Goal: Transaction & Acquisition: Obtain resource

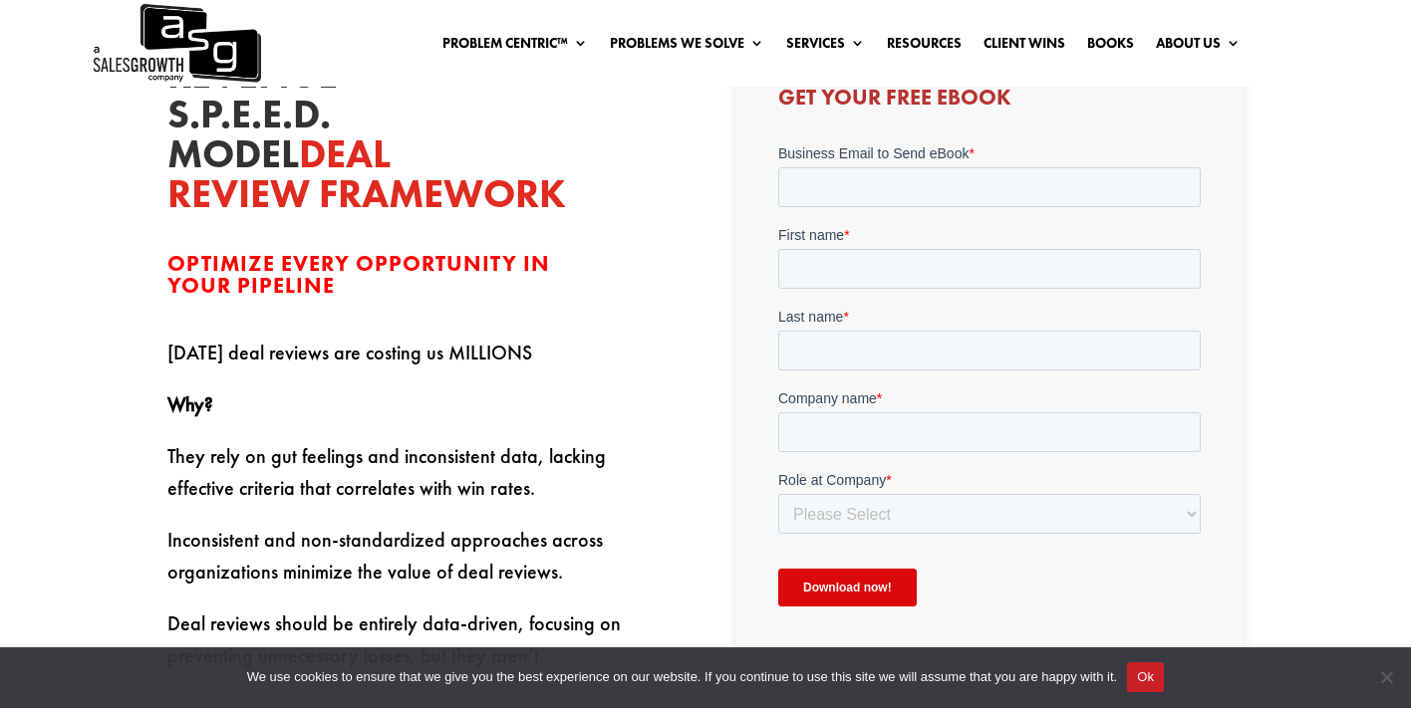
scroll to position [783, 0]
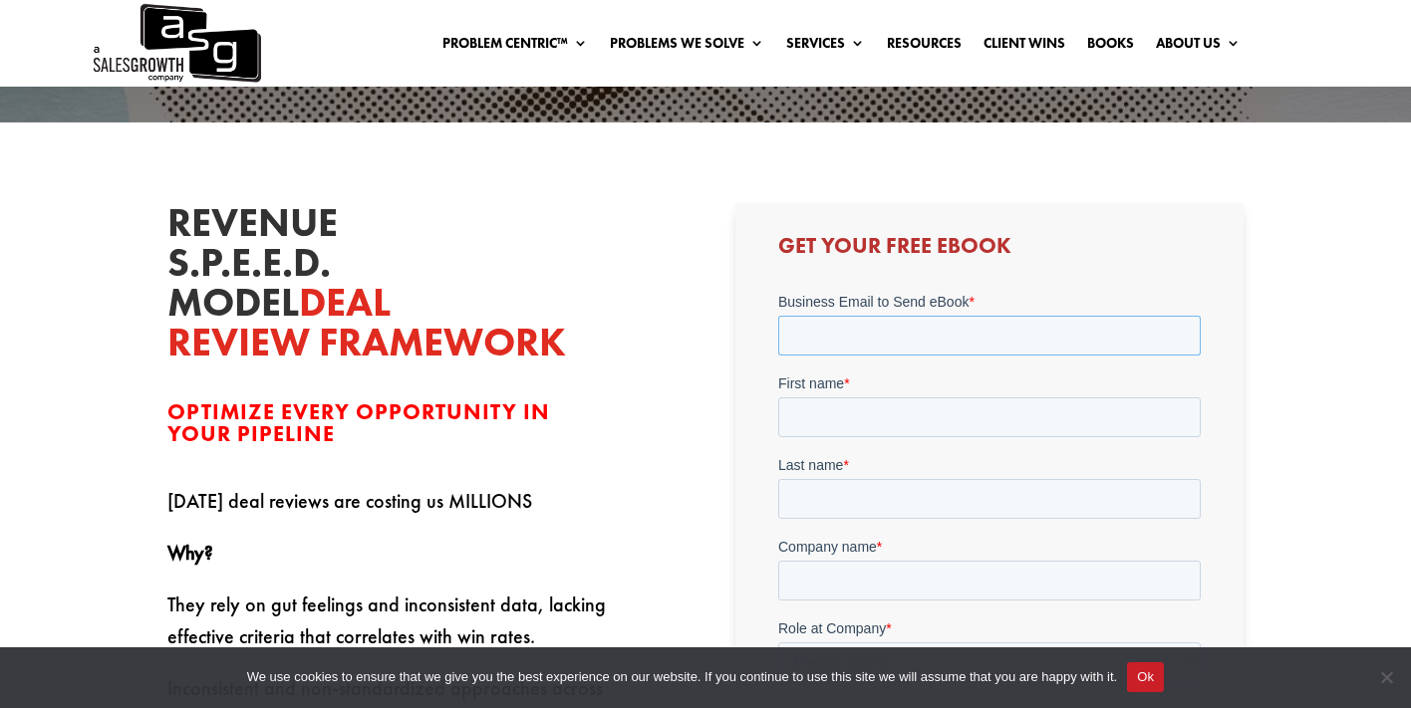
click at [862, 345] on input "Business Email to Send eBook *" at bounding box center [988, 335] width 422 height 40
click at [884, 341] on input "rossjshanken@gmail.com" at bounding box center [988, 335] width 422 height 40
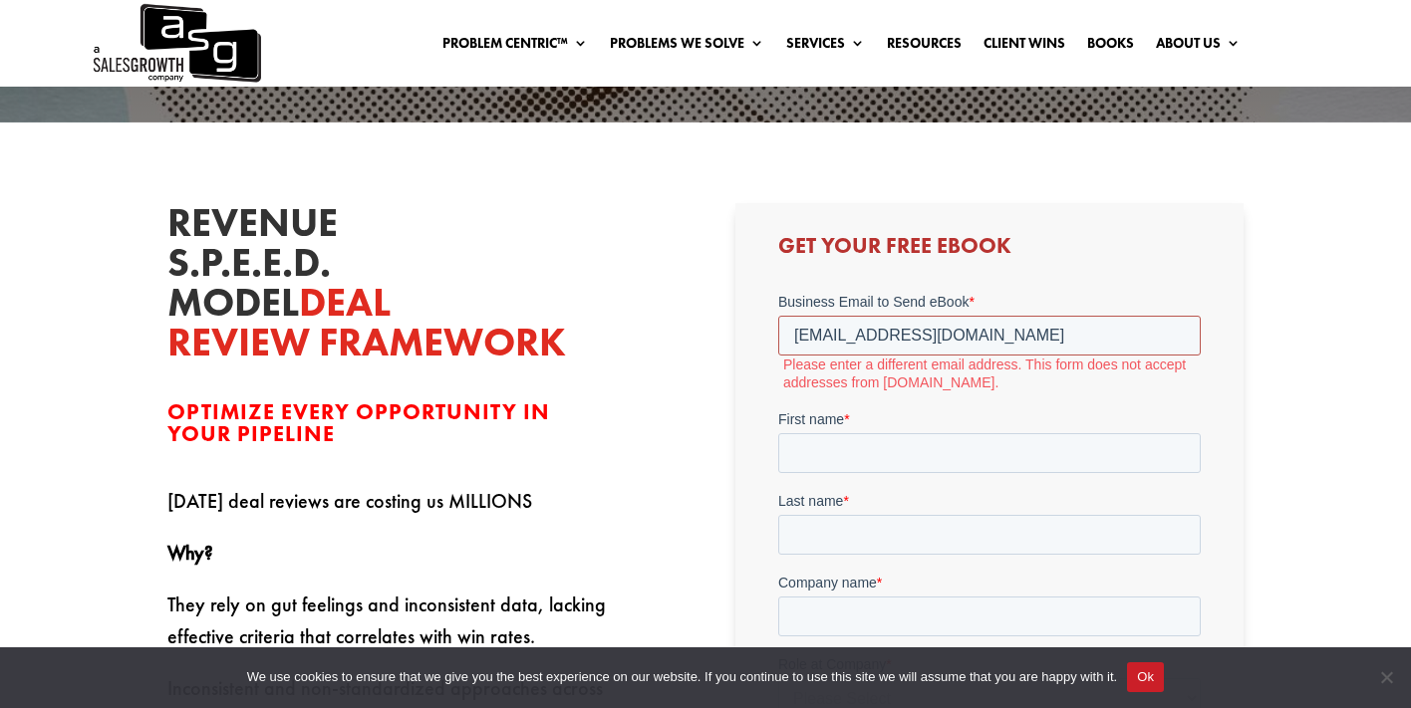
click at [868, 334] on input "rossjshanken@gmail.com" at bounding box center [988, 335] width 422 height 40
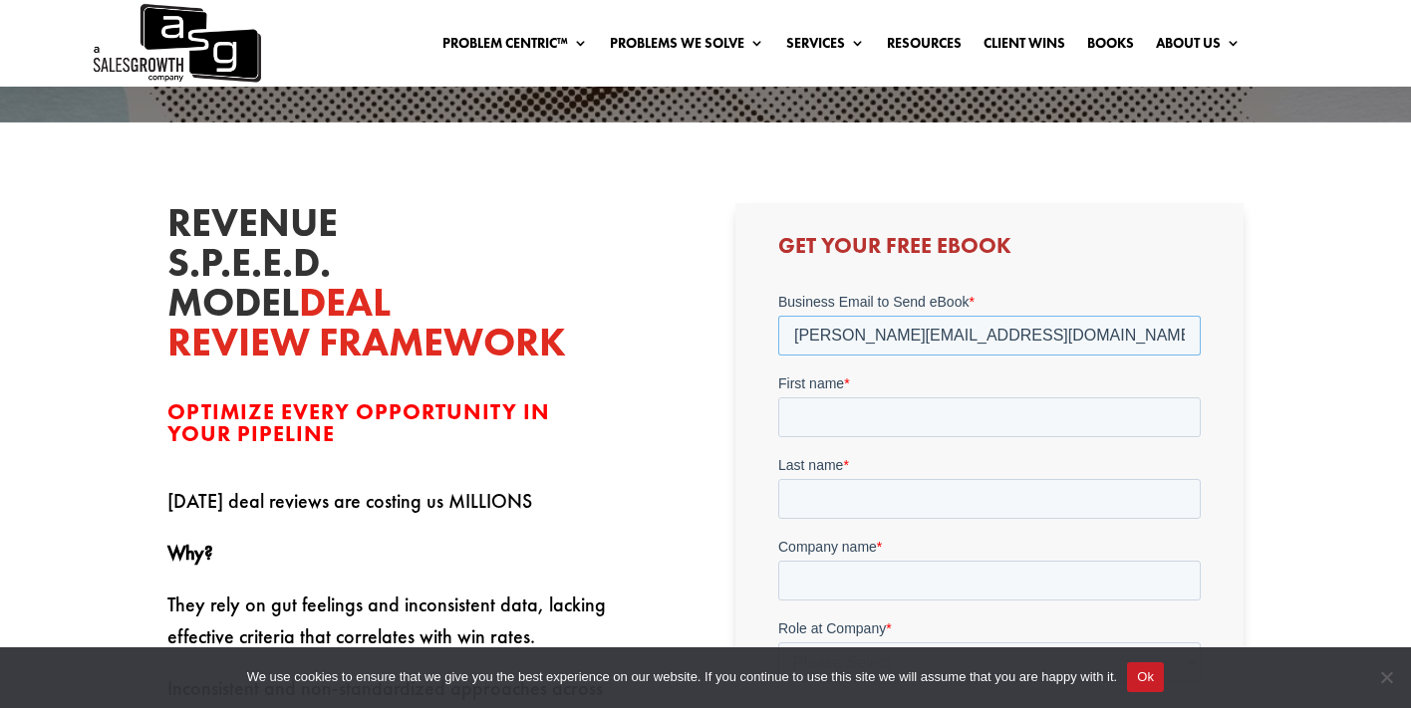
type input "james@gmail.com"
click at [872, 414] on div "First name *" at bounding box center [988, 405] width 422 height 64
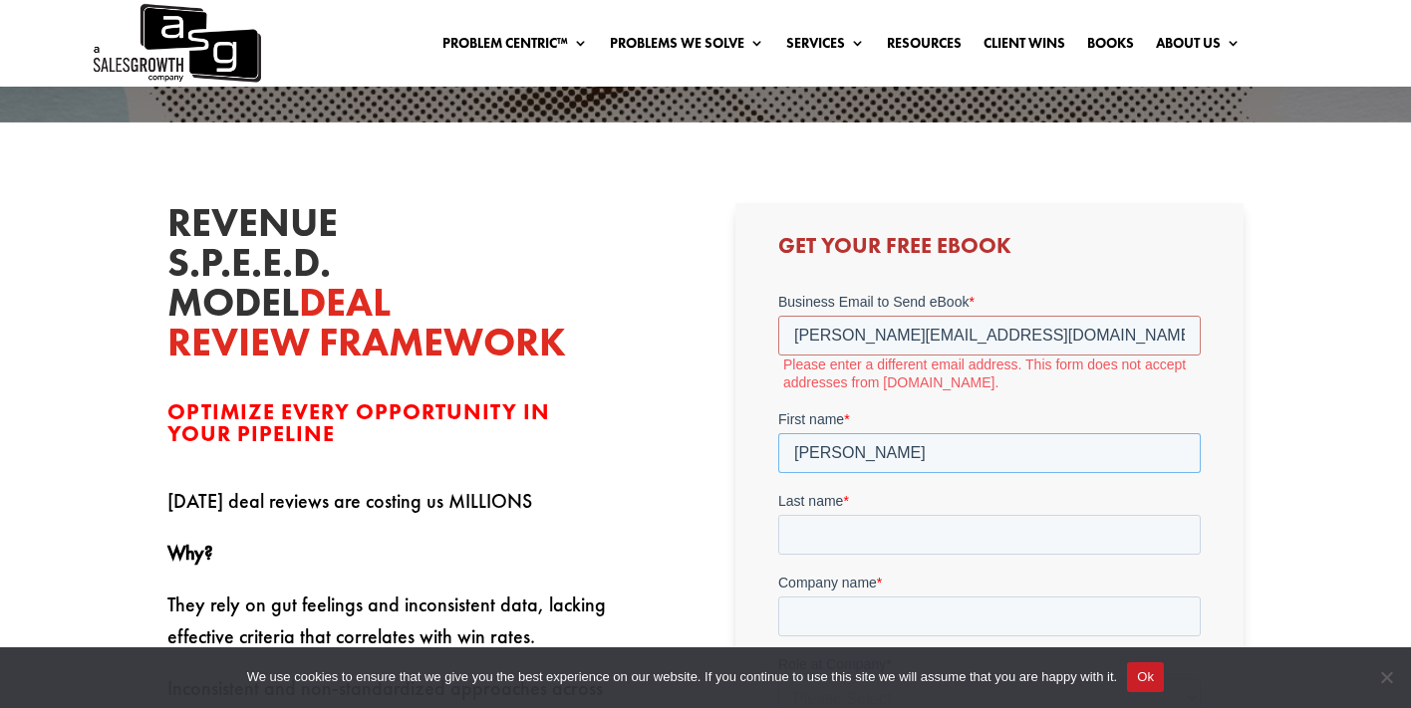
type input "james"
type input "jemes"
click at [869, 335] on input "james@gmail.com" at bounding box center [988, 335] width 422 height 40
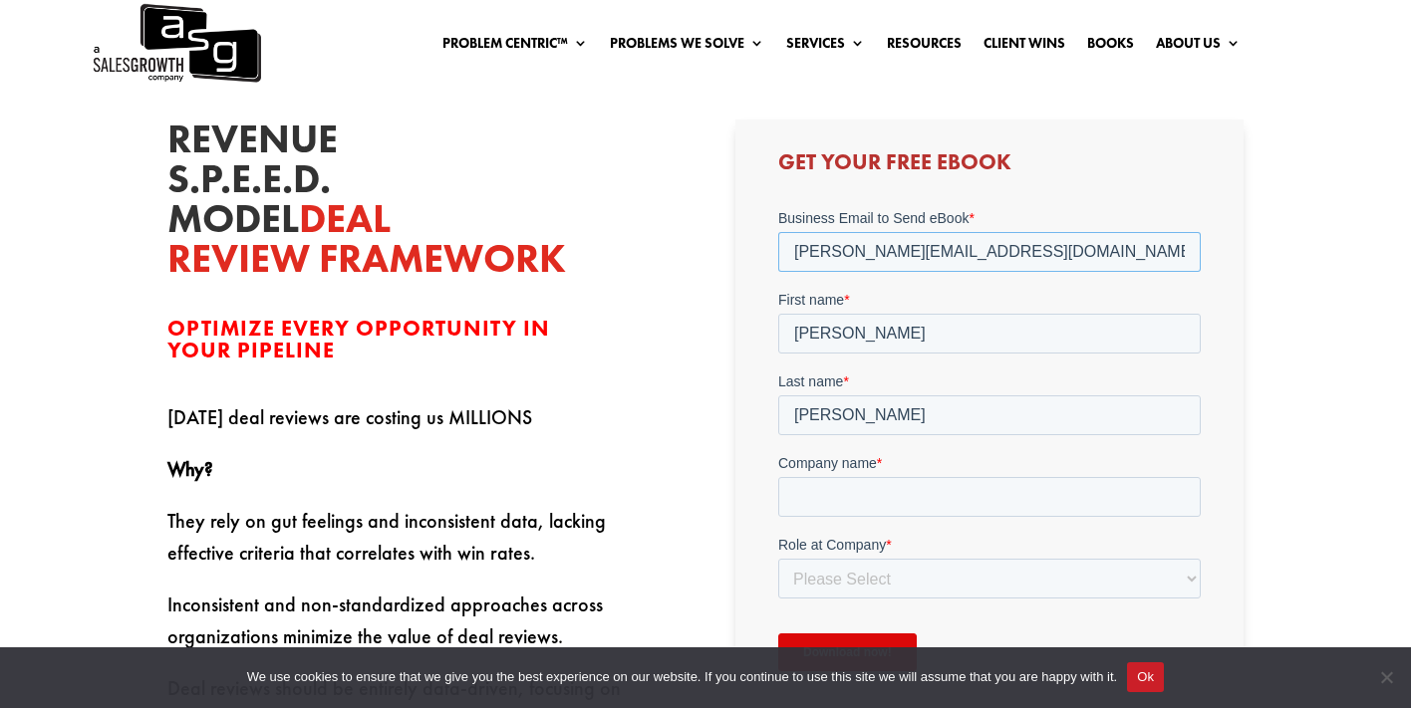
scroll to position [560, 0]
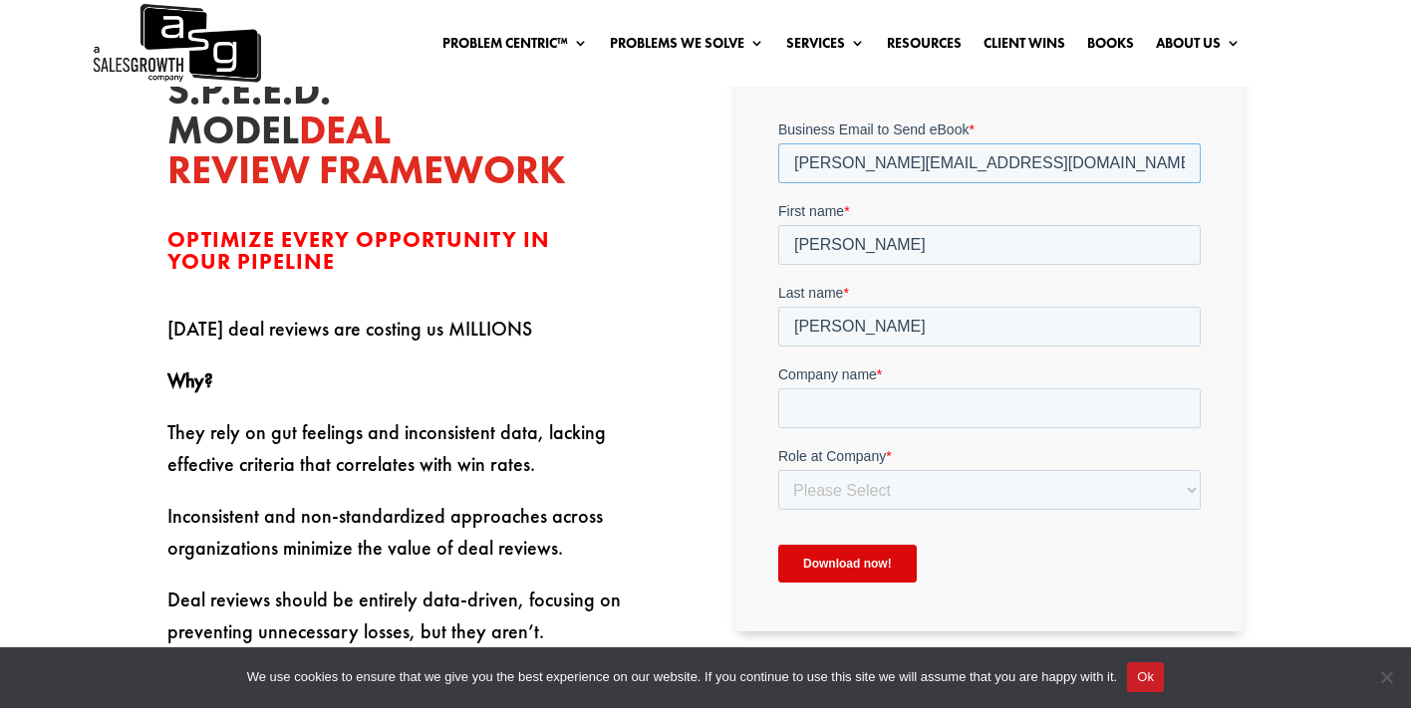
type input "james@gogole.com"
click at [860, 409] on input "Company name *" at bounding box center [988, 408] width 422 height 40
type input "jame"
click at [864, 482] on select "Please Select C-Level (CRO, CSO, etc) Senior Leadership (VP of Sales, VP of Ena…" at bounding box center [988, 489] width 422 height 40
select select "C-Level (CRO, CSO, etc)"
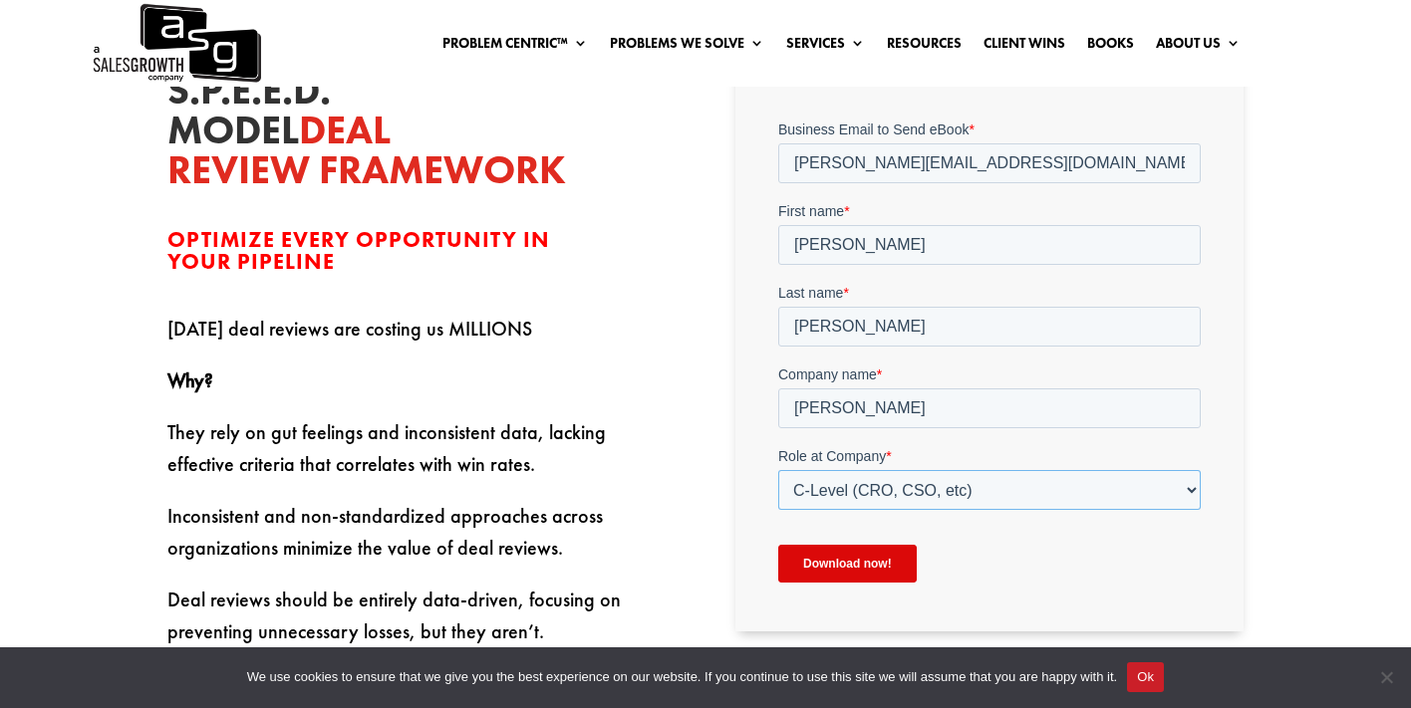
click at [777, 469] on select "Please Select C-Level (CRO, CSO, etc) Senior Leadership (VP of Sales, VP of Ena…" at bounding box center [988, 489] width 422 height 40
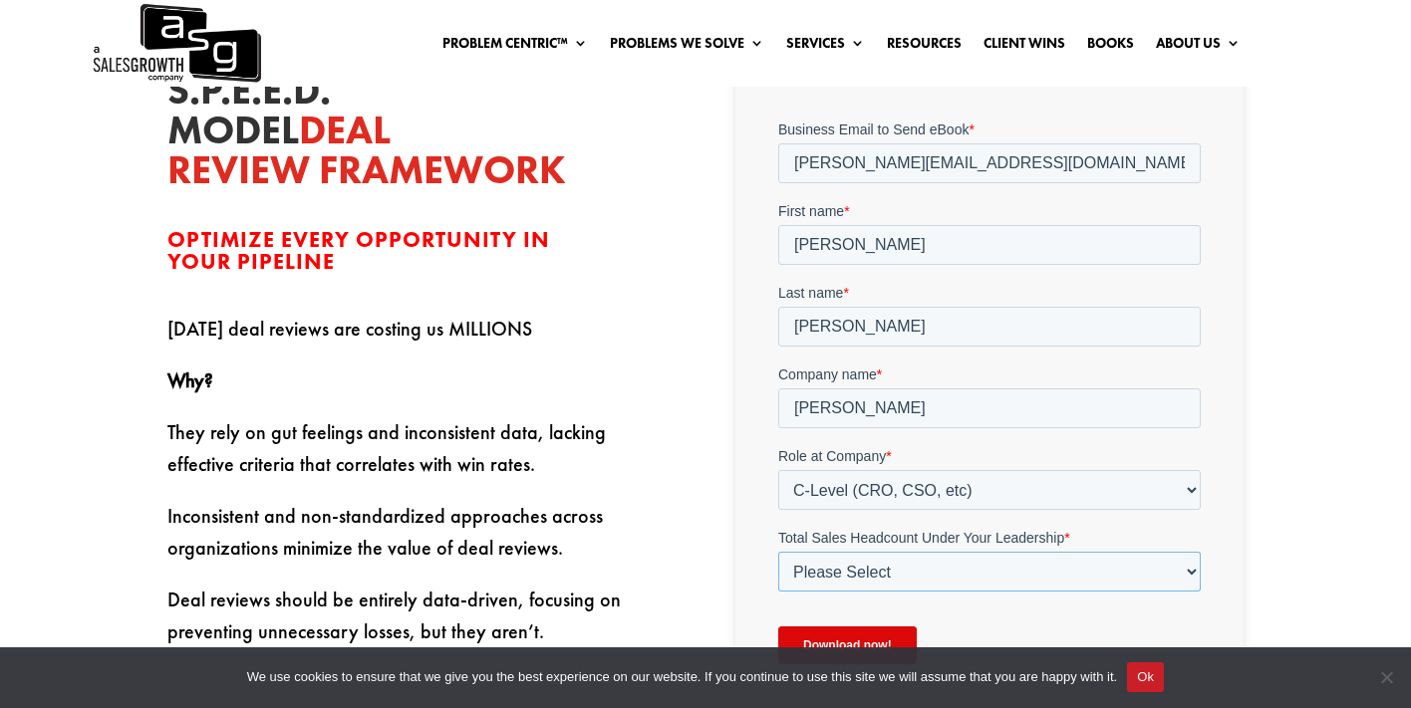
click at [841, 564] on select "Please Select Just Me 1-9 10-19 20-49 50-99 100+" at bounding box center [988, 571] width 422 height 40
select select "Just Me"
click at [777, 551] on select "Please Select Just Me 1-9 10-19 20-49 50-99 100+" at bounding box center [988, 571] width 422 height 40
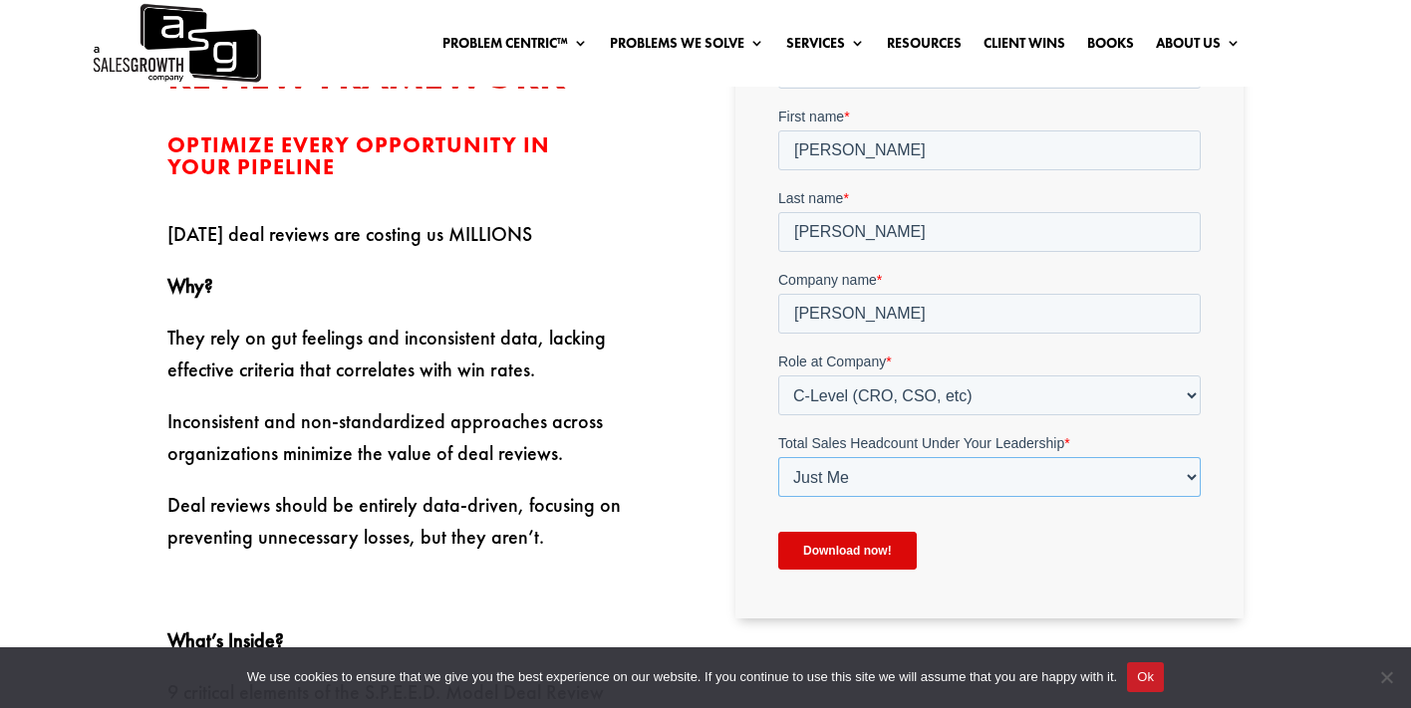
scroll to position [711, 0]
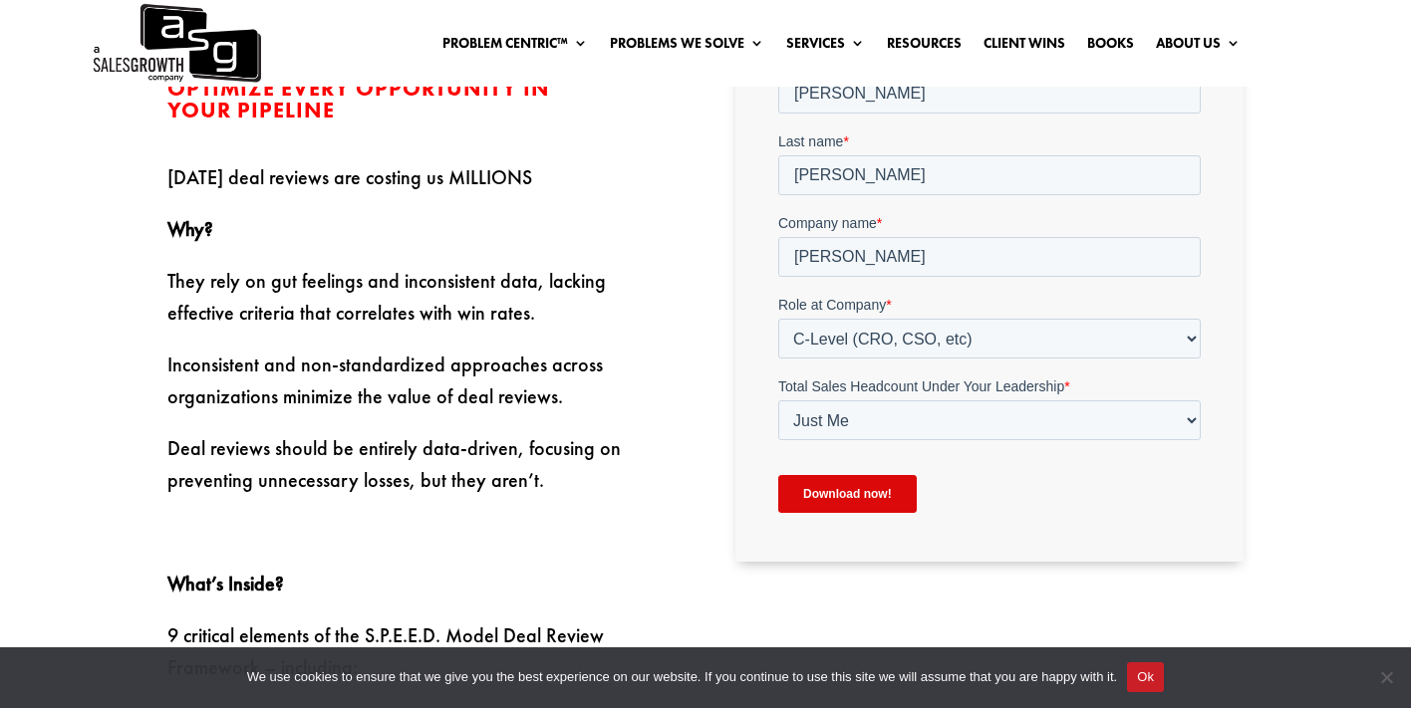
click at [849, 488] on input "Download now!" at bounding box center [846, 494] width 138 height 38
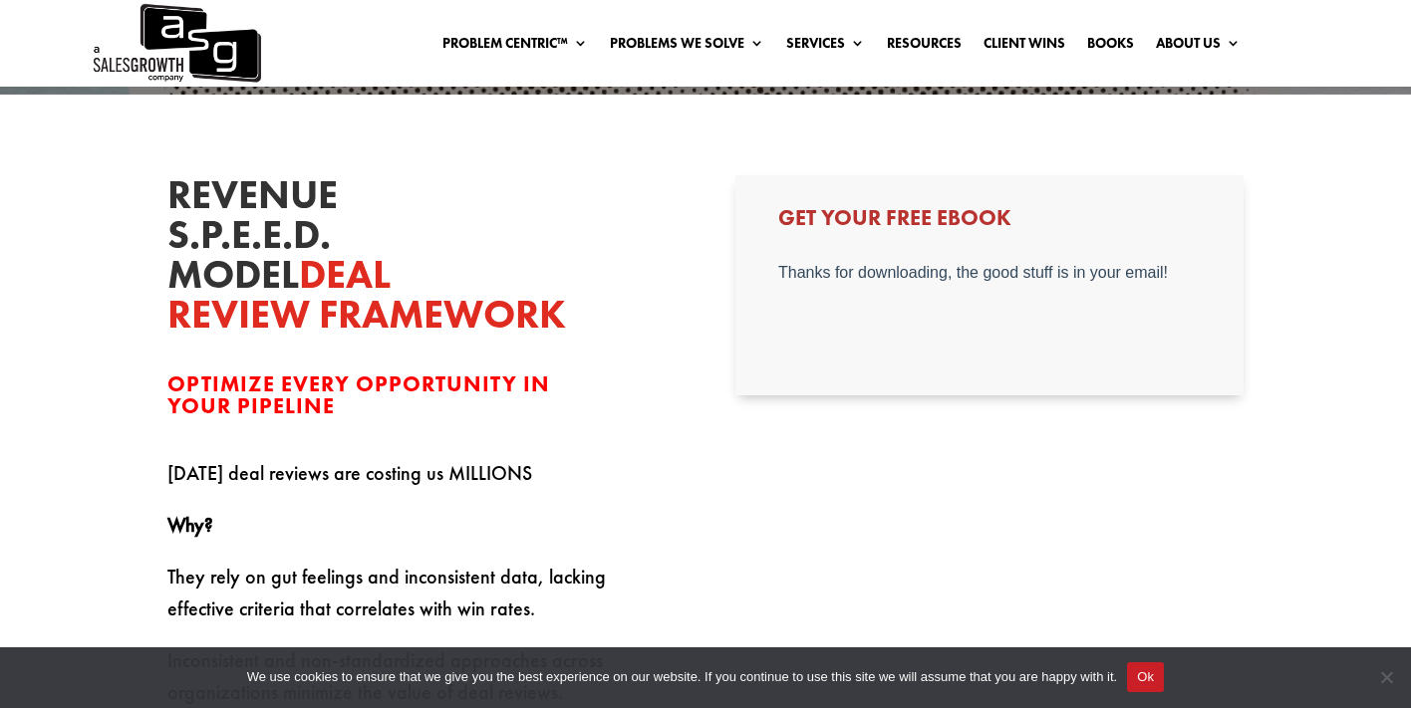
scroll to position [408, 0]
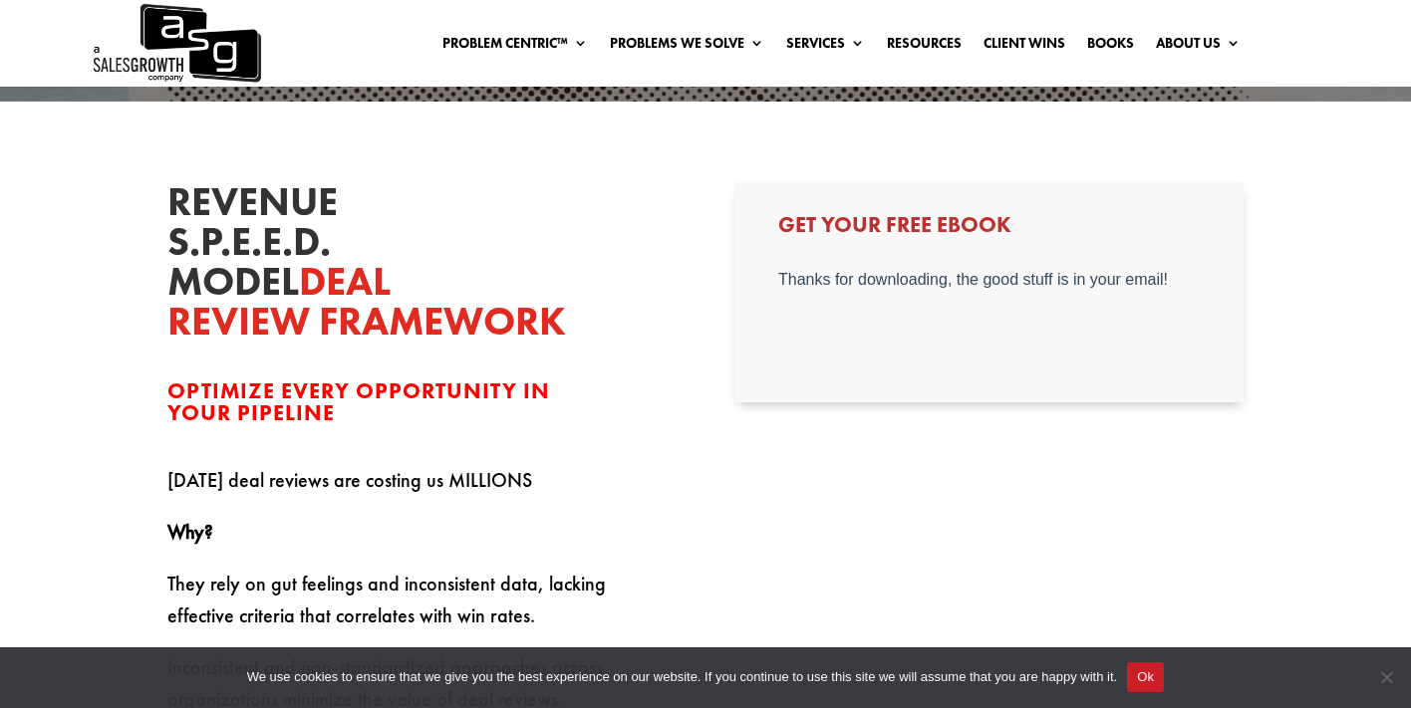
click at [1159, 681] on button "Ok" at bounding box center [1145, 678] width 37 height 30
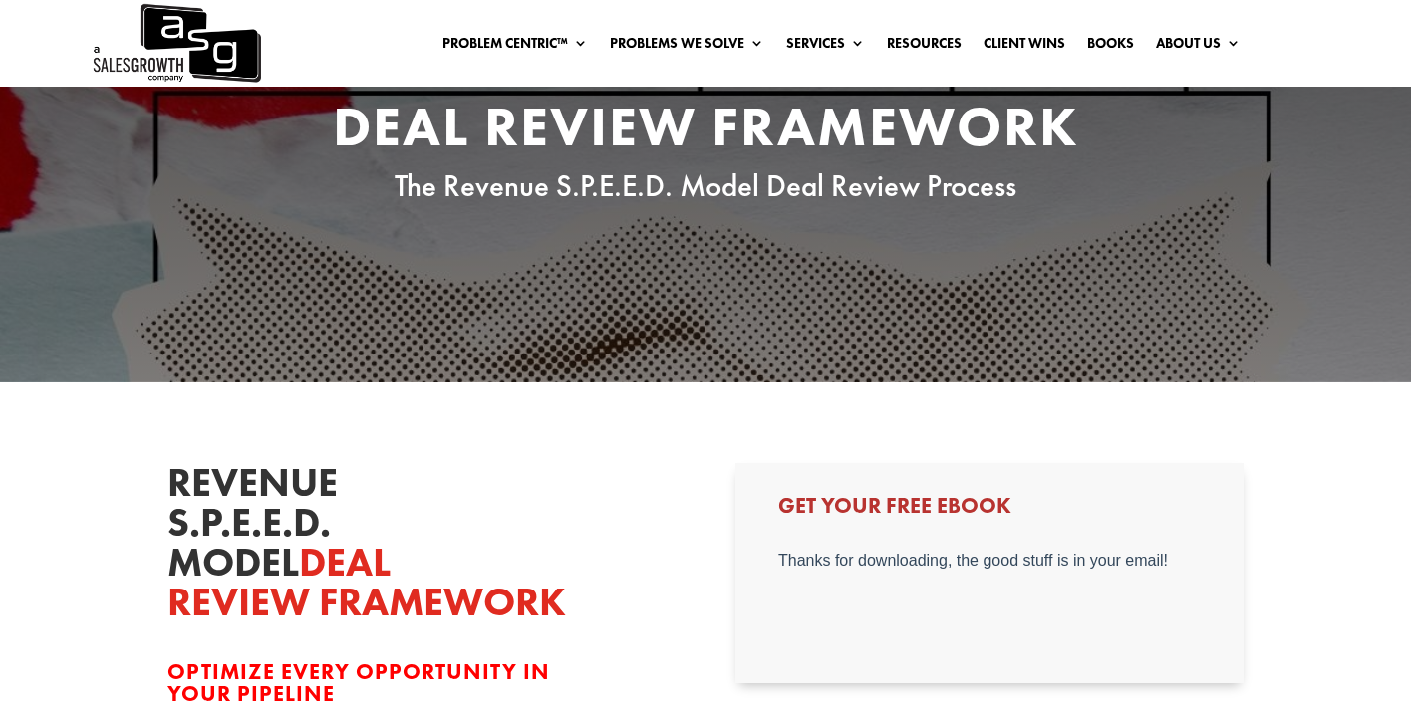
scroll to position [0, 0]
